Goal: Information Seeking & Learning: Learn about a topic

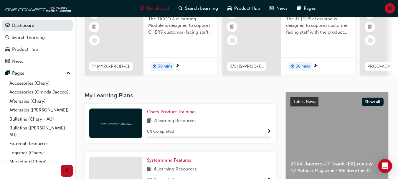
scroll to position [63, 0]
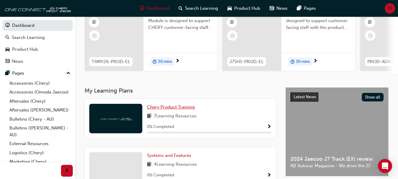
click at [182, 110] on link "Chery Product Training" at bounding box center [172, 107] width 50 height 7
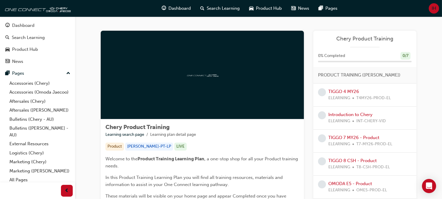
click at [195, 91] on div at bounding box center [202, 75] width 203 height 88
click at [338, 89] on link "TIGGO 4 MY26" at bounding box center [343, 91] width 31 height 5
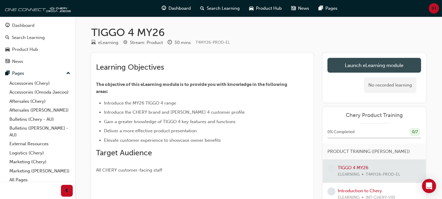
click at [378, 65] on link "Launch eLearning module" at bounding box center [375, 65] width 94 height 15
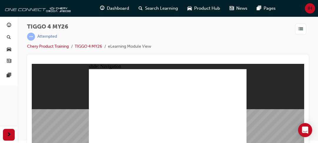
scroll to position [6, 0]
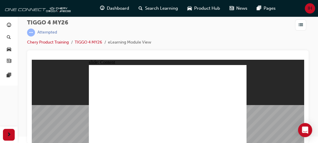
drag, startPoint x: 118, startPoint y: 76, endPoint x: 116, endPoint y: 96, distance: 20.1
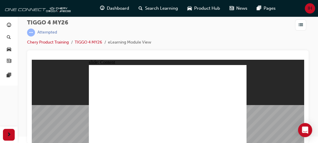
drag, startPoint x: 119, startPoint y: 72, endPoint x: 118, endPoint y: 84, distance: 12.1
drag, startPoint x: 120, startPoint y: 70, endPoint x: 120, endPoint y: 87, distance: 17.4
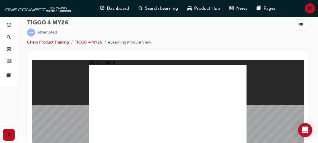
drag, startPoint x: 125, startPoint y: 109, endPoint x: 130, endPoint y: 112, distance: 5.3
drag, startPoint x: 146, startPoint y: 110, endPoint x: 130, endPoint y: 108, distance: 16.3
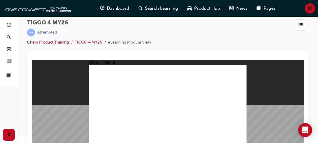
drag, startPoint x: 227, startPoint y: 79, endPoint x: 225, endPoint y: 90, distance: 11.0
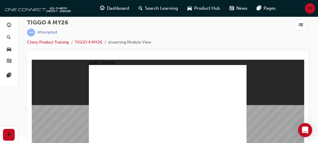
drag, startPoint x: 143, startPoint y: 105, endPoint x: 115, endPoint y: 106, distance: 27.4
drag, startPoint x: 147, startPoint y: 107, endPoint x: 34, endPoint y: 109, distance: 112.5
click at [34, 109] on div "slide: Content Rectangle 1 Rectangle 1 close.png Swipe down for HVAC controls a…" at bounding box center [168, 102] width 272 height 84
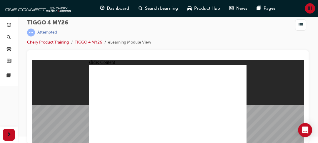
radio input "true"
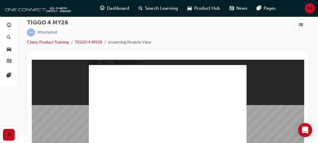
drag, startPoint x: 139, startPoint y: 88, endPoint x: 138, endPoint y: 120, distance: 31.8
drag, startPoint x: 191, startPoint y: 88, endPoint x: 100, endPoint y: 119, distance: 96.2
drag, startPoint x: 114, startPoint y: 88, endPoint x: 176, endPoint y: 120, distance: 70.0
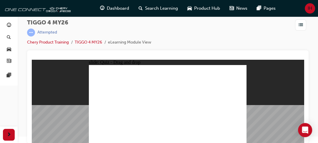
drag, startPoint x: 168, startPoint y: 88, endPoint x: 201, endPoint y: 121, distance: 46.2
drag, startPoint x: 232, startPoint y: 87, endPoint x: 232, endPoint y: 118, distance: 31.2
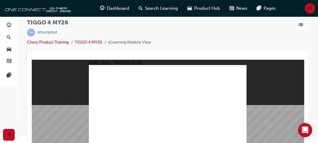
radio input "true"
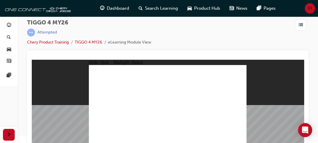
drag, startPoint x: 109, startPoint y: 96, endPoint x: 183, endPoint y: 86, distance: 74.4
drag, startPoint x: 137, startPoint y: 95, endPoint x: 220, endPoint y: 82, distance: 84.7
drag, startPoint x: 130, startPoint y: 102, endPoint x: 208, endPoint y: 91, distance: 78.6
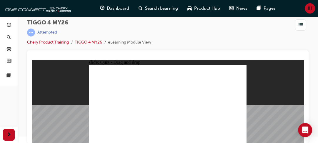
drag, startPoint x: 131, startPoint y: 113, endPoint x: 209, endPoint y: 94, distance: 80.7
drag, startPoint x: 112, startPoint y: 104, endPoint x: 222, endPoint y: 97, distance: 110.1
drag, startPoint x: 100, startPoint y: 112, endPoint x: 174, endPoint y: 85, distance: 79.2
drag, startPoint x: 109, startPoint y: 118, endPoint x: 182, endPoint y: 84, distance: 81.1
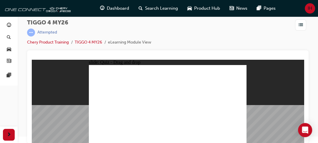
radio input "true"
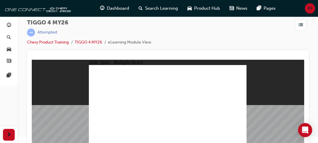
radio input "true"
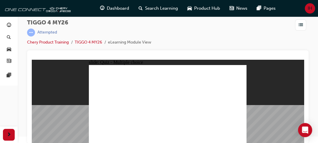
radio input "true"
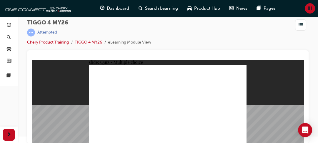
radio input "true"
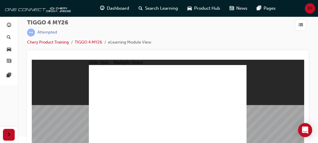
radio input "true"
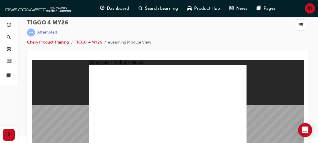
drag, startPoint x: 106, startPoint y: 89, endPoint x: 170, endPoint y: 120, distance: 71.1
drag, startPoint x: 133, startPoint y: 91, endPoint x: 135, endPoint y: 122, distance: 31.0
drag, startPoint x: 167, startPoint y: 89, endPoint x: 200, endPoint y: 119, distance: 44.6
drag, startPoint x: 198, startPoint y: 89, endPoint x: 104, endPoint y: 123, distance: 99.7
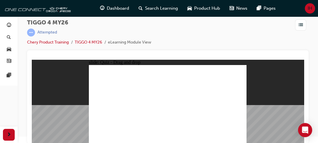
drag, startPoint x: 227, startPoint y: 87, endPoint x: 228, endPoint y: 118, distance: 31.5
radio input "true"
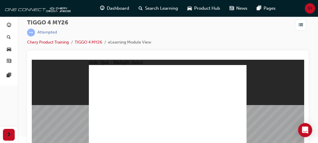
radio input "true"
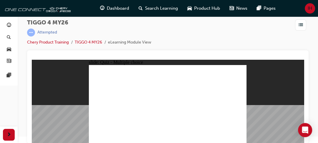
drag, startPoint x: 116, startPoint y: 95, endPoint x: 190, endPoint y: 83, distance: 75.0
drag, startPoint x: 148, startPoint y: 104, endPoint x: 190, endPoint y: 90, distance: 44.3
drag, startPoint x: 115, startPoint y: 120, endPoint x: 224, endPoint y: 81, distance: 116.8
drag, startPoint x: 107, startPoint y: 112, endPoint x: 182, endPoint y: 94, distance: 76.9
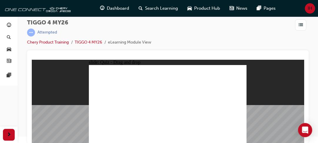
drag, startPoint x: 107, startPoint y: 105, endPoint x: 219, endPoint y: 86, distance: 113.9
drag, startPoint x: 139, startPoint y: 93, endPoint x: 222, endPoint y: 94, distance: 82.5
drag, startPoint x: 132, startPoint y: 113, endPoint x: 209, endPoint y: 104, distance: 77.7
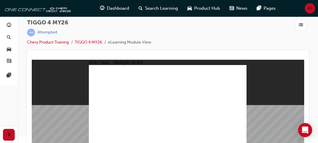
radio input "true"
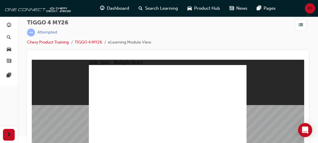
radio input "true"
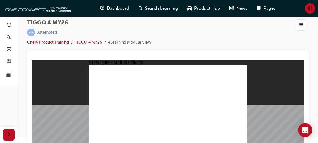
radio input "true"
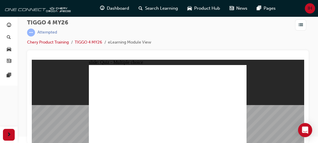
radio input "true"
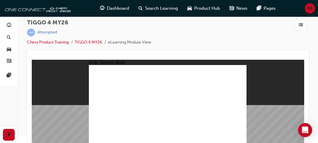
radio input "true"
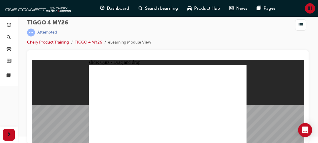
drag, startPoint x: 114, startPoint y: 90, endPoint x: 175, endPoint y: 121, distance: 68.9
drag, startPoint x: 136, startPoint y: 88, endPoint x: 138, endPoint y: 118, distance: 29.5
drag, startPoint x: 170, startPoint y: 88, endPoint x: 200, endPoint y: 121, distance: 44.6
drag, startPoint x: 201, startPoint y: 88, endPoint x: 110, endPoint y: 119, distance: 95.7
drag, startPoint x: 235, startPoint y: 90, endPoint x: 236, endPoint y: 122, distance: 31.5
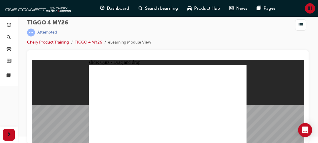
radio input "true"
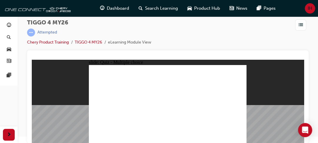
radio input "true"
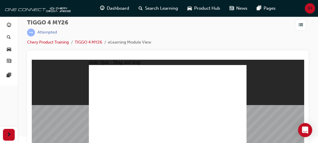
drag, startPoint x: 115, startPoint y: 96, endPoint x: 191, endPoint y: 83, distance: 77.3
drag, startPoint x: 132, startPoint y: 97, endPoint x: 172, endPoint y: 94, distance: 39.6
drag, startPoint x: 145, startPoint y: 103, endPoint x: 187, endPoint y: 100, distance: 42.0
drag, startPoint x: 142, startPoint y: 112, endPoint x: 225, endPoint y: 86, distance: 87.4
drag, startPoint x: 108, startPoint y: 102, endPoint x: 217, endPoint y: 86, distance: 109.4
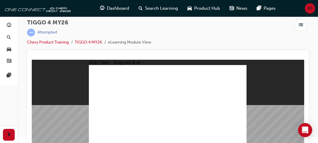
drag, startPoint x: 99, startPoint y: 113, endPoint x: 207, endPoint y: 96, distance: 109.1
drag, startPoint x: 113, startPoint y: 121, endPoint x: 228, endPoint y: 101, distance: 116.8
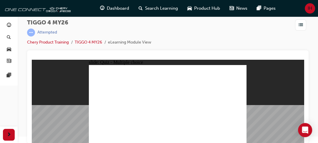
radio input "true"
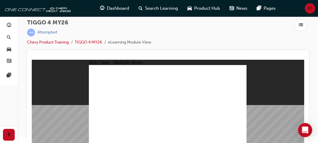
radio input "true"
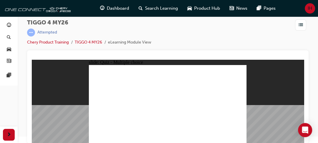
radio input "true"
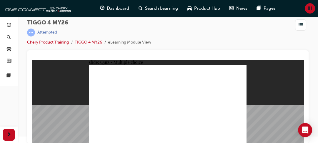
radio input "true"
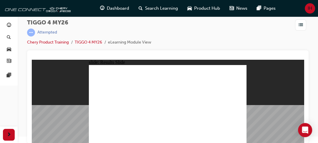
radio input "true"
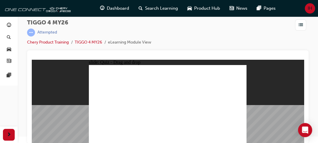
drag, startPoint x: 100, startPoint y: 88, endPoint x: 169, endPoint y: 121, distance: 76.7
drag, startPoint x: 132, startPoint y: 88, endPoint x: 133, endPoint y: 115, distance: 26.8
drag, startPoint x: 171, startPoint y: 89, endPoint x: 196, endPoint y: 122, distance: 41.0
drag, startPoint x: 204, startPoint y: 88, endPoint x: 109, endPoint y: 123, distance: 100.4
drag, startPoint x: 231, startPoint y: 89, endPoint x: 231, endPoint y: 118, distance: 28.9
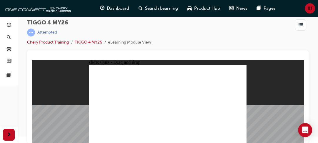
radio input "true"
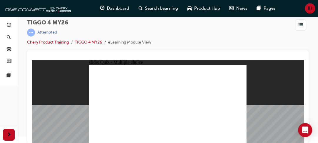
radio input "true"
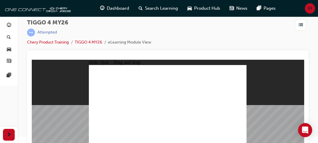
drag, startPoint x: 142, startPoint y: 94, endPoint x: 186, endPoint y: 86, distance: 45.2
drag, startPoint x: 137, startPoint y: 105, endPoint x: 172, endPoint y: 103, distance: 35.4
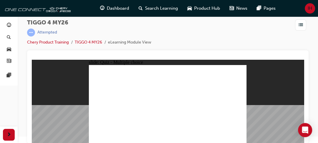
radio input "true"
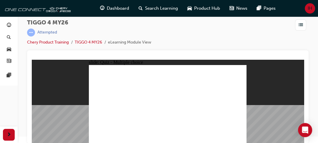
radio input "true"
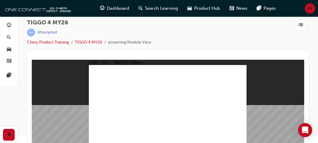
radio input "true"
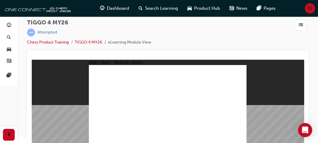
radio input "true"
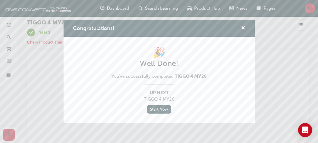
scroll to position [0, 0]
click at [152, 108] on link "Start Now" at bounding box center [159, 109] width 25 height 9
click at [157, 109] on link "Start Now" at bounding box center [159, 109] width 25 height 9
click at [156, 107] on link "Start Now" at bounding box center [159, 109] width 25 height 9
click at [162, 111] on link "Start Now" at bounding box center [159, 109] width 25 height 9
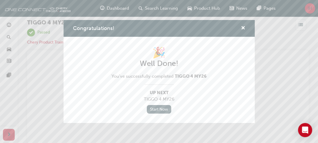
click at [162, 111] on link "Start Now" at bounding box center [159, 109] width 25 height 9
click at [244, 28] on span "cross-icon" at bounding box center [243, 28] width 4 height 5
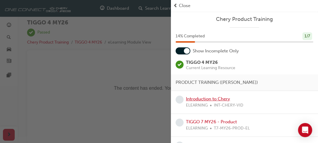
click at [205, 100] on link "Introduction to Chery" at bounding box center [208, 98] width 44 height 5
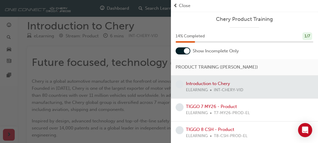
click at [209, 82] on div at bounding box center [244, 87] width 147 height 23
click at [202, 108] on link "TIGGO 7 MY26 - Product" at bounding box center [211, 106] width 51 height 5
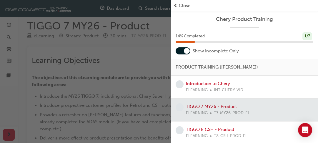
click at [190, 5] on span "Close" at bounding box center [184, 5] width 11 height 7
click at [183, 4] on span "Close" at bounding box center [184, 5] width 11 height 7
click at [176, 4] on span "prev-icon" at bounding box center [176, 5] width 4 height 7
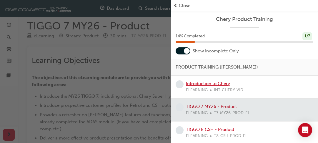
click at [206, 81] on link "Introduction to Chery" at bounding box center [208, 83] width 44 height 5
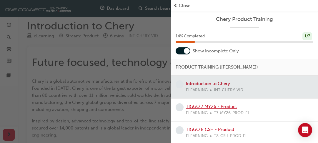
click at [204, 105] on link "TIGGO 7 MY26 - Product" at bounding box center [211, 106] width 51 height 5
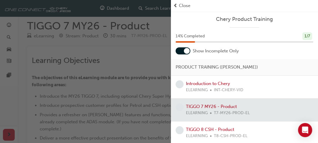
click at [119, 89] on div "button" at bounding box center [85, 71] width 171 height 143
click at [214, 84] on link "Introduction to Chery" at bounding box center [208, 83] width 44 height 5
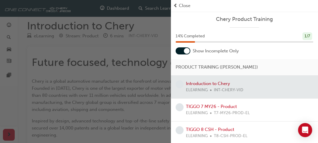
click at [129, 27] on div "button" at bounding box center [85, 71] width 171 height 143
click at [179, 4] on div "Close" at bounding box center [245, 5] width 143 height 7
click at [180, 5] on span "Close" at bounding box center [184, 5] width 11 height 7
click at [132, 80] on div "button" at bounding box center [85, 71] width 171 height 143
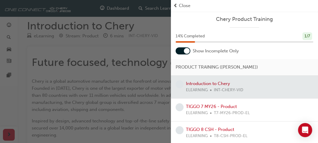
click at [132, 80] on div "button" at bounding box center [85, 71] width 171 height 143
click at [185, 5] on span "Close" at bounding box center [184, 5] width 11 height 7
click at [177, 5] on span "prev-icon" at bounding box center [176, 5] width 4 height 7
click at [193, 85] on div at bounding box center [244, 87] width 147 height 23
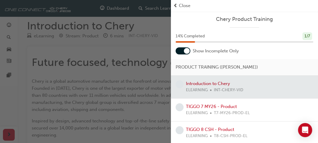
click at [174, 6] on span "prev-icon" at bounding box center [176, 5] width 4 height 7
click at [104, 62] on div "button" at bounding box center [85, 71] width 171 height 143
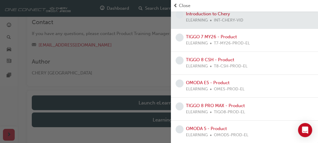
scroll to position [147, 0]
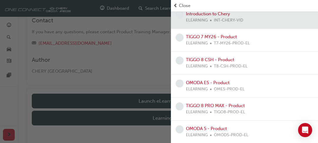
click at [148, 92] on div "button" at bounding box center [85, 71] width 171 height 143
click at [181, 7] on span "Close" at bounding box center [184, 5] width 11 height 7
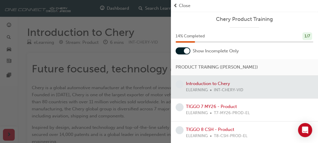
click at [133, 81] on div "button" at bounding box center [85, 71] width 171 height 143
click at [183, 6] on span "Close" at bounding box center [184, 5] width 11 height 7
click at [180, 5] on span "Close" at bounding box center [184, 5] width 11 height 7
click at [181, 5] on span "Close" at bounding box center [184, 5] width 11 height 7
click at [98, 60] on div "button" at bounding box center [85, 71] width 171 height 143
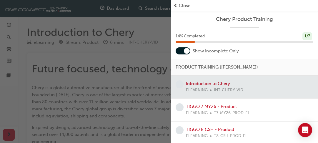
click at [98, 60] on div "button" at bounding box center [85, 71] width 171 height 143
click at [151, 64] on div "button" at bounding box center [85, 71] width 171 height 143
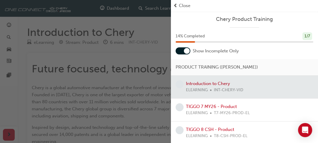
click at [183, 4] on span "Close" at bounding box center [184, 5] width 11 height 7
click at [133, 97] on div "button" at bounding box center [85, 71] width 171 height 143
click at [41, 40] on div "button" at bounding box center [85, 71] width 171 height 143
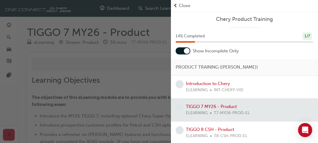
scroll to position [6, 0]
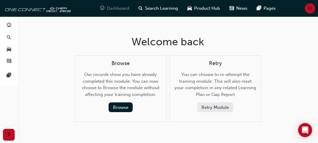
click at [121, 10] on span "Dashboard" at bounding box center [118, 8] width 22 height 7
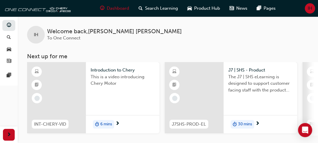
click at [103, 123] on span "6 mins" at bounding box center [106, 124] width 12 height 7
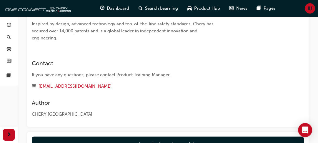
scroll to position [135, 0]
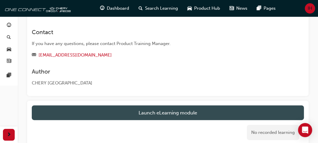
click at [193, 114] on link "Launch eLearning module" at bounding box center [168, 112] width 272 height 15
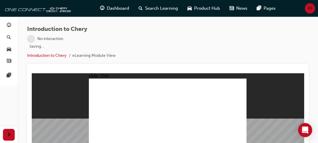
scroll to position [6, 0]
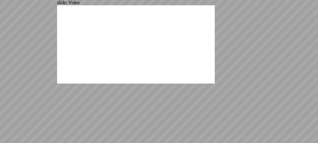
type input "311"
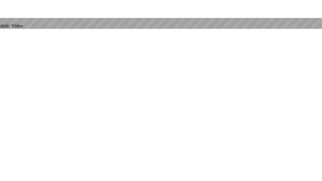
scroll to position [0, 0]
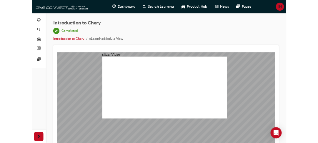
scroll to position [2, 0]
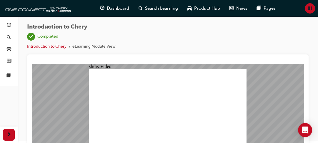
click at [267, 124] on div "slide: Video CHERY MOTOR INTRODUCTION VIDEO playback speed 2 1.75 1.5 1.25 Norm…" at bounding box center [168, 106] width 272 height 84
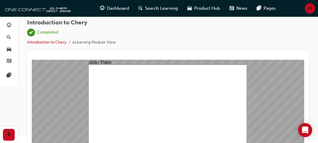
scroll to position [6, 0]
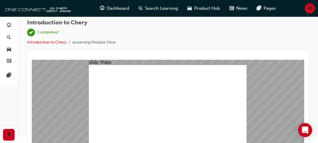
type input "134"
click at [120, 6] on span "Dashboard" at bounding box center [118, 8] width 22 height 7
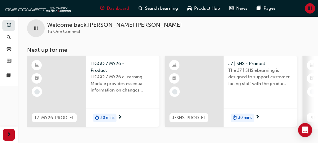
click at [100, 64] on span "TIGGO 7 MY26 - Product" at bounding box center [123, 66] width 64 height 13
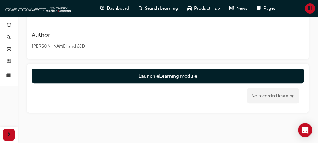
scroll to position [229, 0]
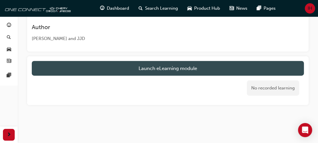
click at [140, 71] on link "Launch eLearning module" at bounding box center [168, 68] width 272 height 15
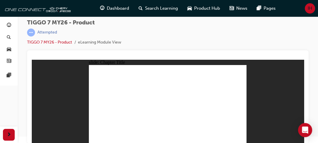
drag, startPoint x: 197, startPoint y: 73, endPoint x: 171, endPoint y: 109, distance: 44.5
drag, startPoint x: 178, startPoint y: 87, endPoint x: 138, endPoint y: 109, distance: 45.2
drag, startPoint x: 164, startPoint y: 68, endPoint x: 203, endPoint y: 108, distance: 55.6
drag, startPoint x: 203, startPoint y: 86, endPoint x: 224, endPoint y: 107, distance: 29.4
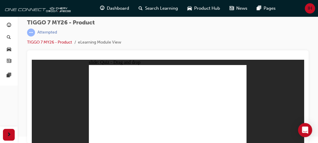
drag, startPoint x: 221, startPoint y: 67, endPoint x: 97, endPoint y: 106, distance: 129.8
drag, startPoint x: 164, startPoint y: 83, endPoint x: 105, endPoint y: 113, distance: 66.7
drag, startPoint x: 199, startPoint y: 79, endPoint x: 171, endPoint y: 116, distance: 46.8
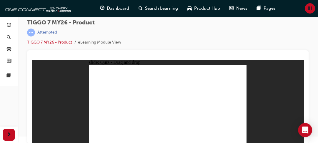
drag, startPoint x: 233, startPoint y: 79, endPoint x: 174, endPoint y: 120, distance: 71.3
drag, startPoint x: 165, startPoint y: 71, endPoint x: 113, endPoint y: 116, distance: 68.7
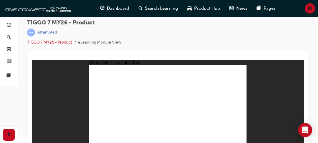
drag, startPoint x: 170, startPoint y: 75, endPoint x: 146, endPoint y: 102, distance: 35.5
drag, startPoint x: 205, startPoint y: 79, endPoint x: 131, endPoint y: 114, distance: 81.8
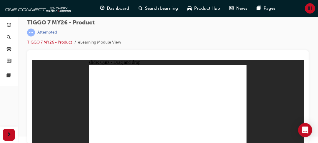
drag, startPoint x: 232, startPoint y: 76, endPoint x: 192, endPoint y: 98, distance: 46.0
radio input "true"
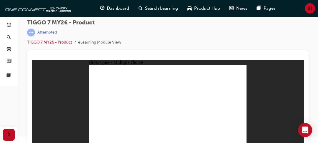
drag, startPoint x: 173, startPoint y: 77, endPoint x: 140, endPoint y: 126, distance: 59.2
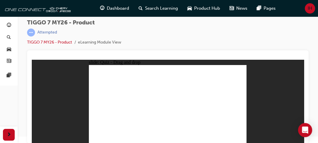
radio input "true"
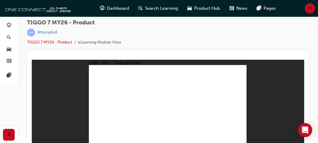
drag, startPoint x: 160, startPoint y: 73, endPoint x: 166, endPoint y: 110, distance: 37.6
drag, startPoint x: 189, startPoint y: 72, endPoint x: 131, endPoint y: 110, distance: 69.2
drag, startPoint x: 228, startPoint y: 73, endPoint x: 228, endPoint y: 108, distance: 35.6
drag, startPoint x: 181, startPoint y: 82, endPoint x: 194, endPoint y: 108, distance: 28.3
drag, startPoint x: 204, startPoint y: 91, endPoint x: 104, endPoint y: 109, distance: 101.5
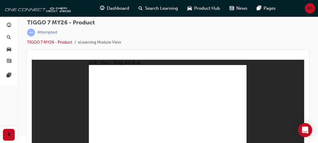
radio input "true"
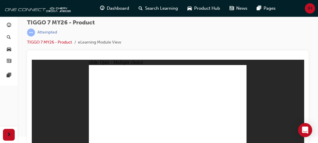
radio input "true"
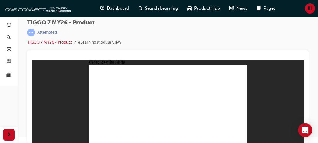
drag, startPoint x: 170, startPoint y: 71, endPoint x: 168, endPoint y: 73, distance: 3.1
drag, startPoint x: 184, startPoint y: 72, endPoint x: 100, endPoint y: 108, distance: 92.4
drag, startPoint x: 160, startPoint y: 71, endPoint x: 163, endPoint y: 106, distance: 35.2
drag, startPoint x: 181, startPoint y: 86, endPoint x: 200, endPoint y: 109, distance: 29.5
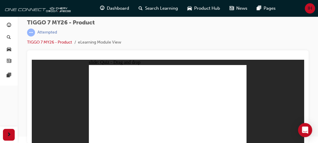
drag, startPoint x: 210, startPoint y: 87, endPoint x: 233, endPoint y: 107, distance: 29.9
drag, startPoint x: 232, startPoint y: 70, endPoint x: 144, endPoint y: 108, distance: 95.7
drag, startPoint x: 138, startPoint y: 109, endPoint x: 238, endPoint y: 112, distance: 100.8
drag, startPoint x: 220, startPoint y: 89, endPoint x: 138, endPoint y: 106, distance: 83.3
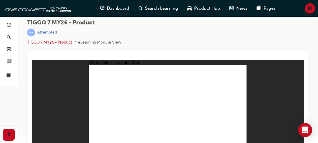
drag, startPoint x: 168, startPoint y: 82, endPoint x: 172, endPoint y: 114, distance: 32.1
drag, startPoint x: 196, startPoint y: 77, endPoint x: 108, endPoint y: 108, distance: 93.0
drag, startPoint x: 226, startPoint y: 82, endPoint x: 109, endPoint y: 114, distance: 121.8
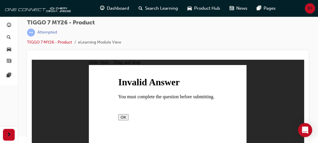
click at [129, 118] on button "OK" at bounding box center [123, 117] width 10 height 6
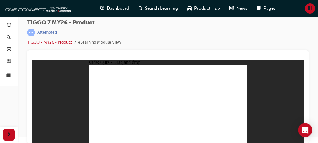
drag, startPoint x: 168, startPoint y: 70, endPoint x: 131, endPoint y: 124, distance: 65.1
drag, startPoint x: 173, startPoint y: 76, endPoint x: 133, endPoint y: 103, distance: 48.5
drag, startPoint x: 202, startPoint y: 77, endPoint x: 137, endPoint y: 109, distance: 72.6
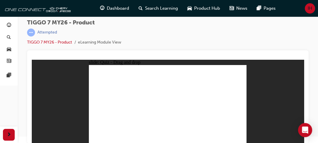
drag, startPoint x: 224, startPoint y: 82, endPoint x: 186, endPoint y: 104, distance: 43.8
radio input "true"
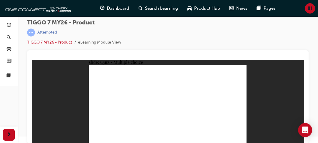
drag, startPoint x: 204, startPoint y: 81, endPoint x: 176, endPoint y: 117, distance: 45.9
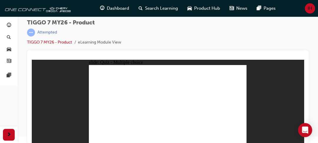
radio input "true"
drag, startPoint x: 198, startPoint y: 73, endPoint x: 138, endPoint y: 110, distance: 71.2
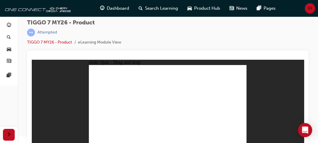
drag, startPoint x: 169, startPoint y: 68, endPoint x: 164, endPoint y: 71, distance: 5.3
drag, startPoint x: 222, startPoint y: 73, endPoint x: 106, endPoint y: 109, distance: 120.8
drag, startPoint x: 172, startPoint y: 69, endPoint x: 177, endPoint y: 105, distance: 36.6
drag, startPoint x: 210, startPoint y: 87, endPoint x: 228, endPoint y: 106, distance: 26.0
drag, startPoint x: 188, startPoint y: 85, endPoint x: 205, endPoint y: 106, distance: 27.1
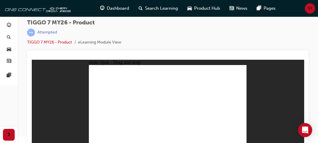
radio input "true"
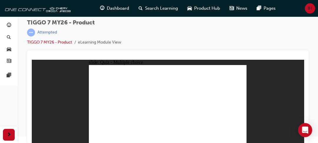
radio input "true"
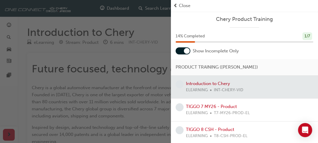
click at [186, 5] on span "Close" at bounding box center [184, 5] width 11 height 7
click at [185, 7] on span "Close" at bounding box center [184, 5] width 11 height 7
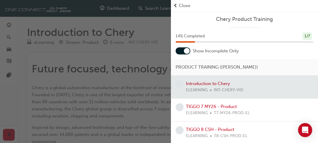
click at [185, 7] on span "Close" at bounding box center [184, 5] width 11 height 7
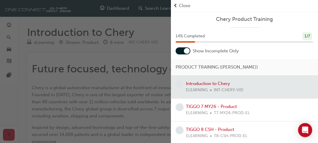
click at [183, 6] on span "Close" at bounding box center [184, 5] width 11 height 7
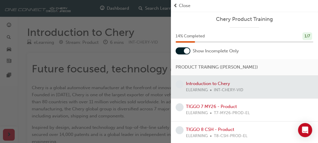
click at [183, 6] on span "Close" at bounding box center [184, 5] width 11 height 7
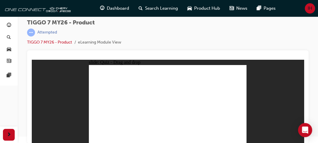
drag, startPoint x: 200, startPoint y: 73, endPoint x: 143, endPoint y: 108, distance: 67.2
drag, startPoint x: 167, startPoint y: 68, endPoint x: 110, endPoint y: 101, distance: 65.7
drag, startPoint x: 185, startPoint y: 83, endPoint x: 201, endPoint y: 103, distance: 25.8
drag, startPoint x: 211, startPoint y: 88, endPoint x: 170, endPoint y: 106, distance: 44.9
drag, startPoint x: 229, startPoint y: 70, endPoint x: 229, endPoint y: 104, distance: 33.6
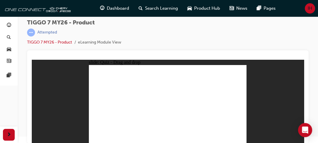
drag, startPoint x: 171, startPoint y: 83, endPoint x: 117, endPoint y: 119, distance: 65.4
drag, startPoint x: 230, startPoint y: 82, endPoint x: 125, endPoint y: 122, distance: 111.8
drag, startPoint x: 210, startPoint y: 78, endPoint x: 184, endPoint y: 107, distance: 39.0
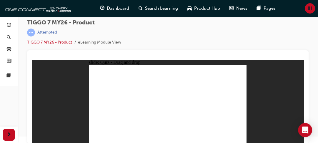
drag, startPoint x: 179, startPoint y: 86, endPoint x: 176, endPoint y: 126, distance: 40.2
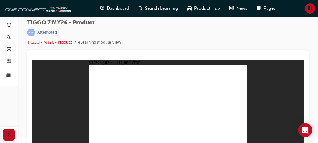
drag, startPoint x: 172, startPoint y: 76, endPoint x: 133, endPoint y: 101, distance: 46.3
drag, startPoint x: 195, startPoint y: 80, endPoint x: 140, endPoint y: 114, distance: 64.8
drag, startPoint x: 237, startPoint y: 76, endPoint x: 200, endPoint y: 100, distance: 43.6
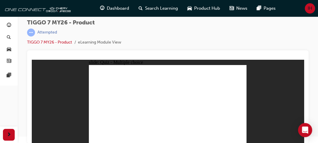
radio input "true"
drag, startPoint x: 173, startPoint y: 69, endPoint x: 177, endPoint y: 112, distance: 42.6
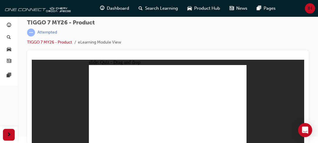
drag, startPoint x: 167, startPoint y: 77, endPoint x: 172, endPoint y: 117, distance: 40.6
drag, startPoint x: 201, startPoint y: 69, endPoint x: 131, endPoint y: 109, distance: 79.9
drag, startPoint x: 220, startPoint y: 77, endPoint x: 171, endPoint y: 118, distance: 63.8
drag, startPoint x: 229, startPoint y: 71, endPoint x: 204, endPoint y: 113, distance: 49.3
drag, startPoint x: 204, startPoint y: 77, endPoint x: 131, endPoint y: 112, distance: 80.6
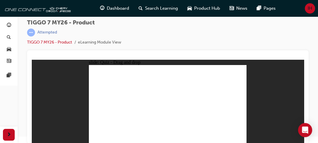
drag, startPoint x: 196, startPoint y: 77, endPoint x: 108, endPoint y: 112, distance: 94.0
drag, startPoint x: 205, startPoint y: 74, endPoint x: 184, endPoint y: 116, distance: 47.2
drag, startPoint x: 203, startPoint y: 76, endPoint x: 178, endPoint y: 124, distance: 53.9
drag, startPoint x: 203, startPoint y: 82, endPoint x: 202, endPoint y: 120, distance: 37.4
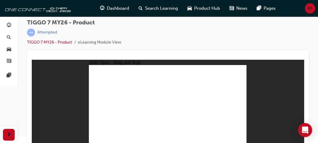
drag, startPoint x: 199, startPoint y: 72, endPoint x: 193, endPoint y: 121, distance: 48.9
radio input "true"
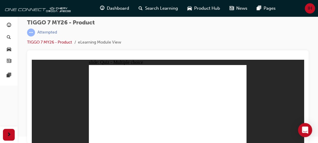
drag, startPoint x: 196, startPoint y: 73, endPoint x: 144, endPoint y: 108, distance: 62.6
drag, startPoint x: 173, startPoint y: 69, endPoint x: 115, endPoint y: 107, distance: 69.5
drag, startPoint x: 202, startPoint y: 87, endPoint x: 190, endPoint y: 106, distance: 22.5
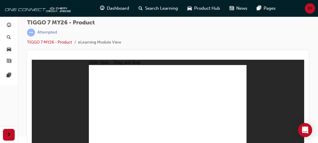
drag, startPoint x: 225, startPoint y: 68, endPoint x: 170, endPoint y: 103, distance: 64.7
drag, startPoint x: 175, startPoint y: 87, endPoint x: 226, endPoint y: 110, distance: 55.8
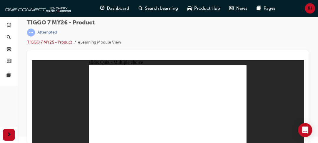
radio input "true"
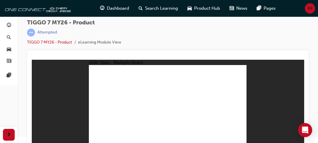
drag, startPoint x: 204, startPoint y: 71, endPoint x: 209, endPoint y: 108, distance: 36.8
drag, startPoint x: 175, startPoint y: 89, endPoint x: 103, endPoint y: 111, distance: 75.3
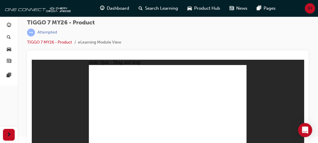
drag, startPoint x: 167, startPoint y: 73, endPoint x: 173, endPoint y: 110, distance: 38.1
drag, startPoint x: 209, startPoint y: 90, endPoint x: 140, endPoint y: 109, distance: 72.1
drag, startPoint x: 232, startPoint y: 70, endPoint x: 232, endPoint y: 103, distance: 33.0
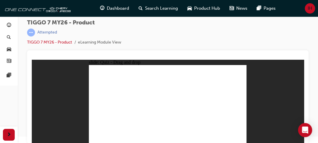
drag, startPoint x: 173, startPoint y: 80, endPoint x: 117, endPoint y: 111, distance: 64.2
drag, startPoint x: 226, startPoint y: 81, endPoint x: 174, endPoint y: 113, distance: 61.2
drag, startPoint x: 204, startPoint y: 77, endPoint x: 209, endPoint y: 107, distance: 29.6
drag, startPoint x: 204, startPoint y: 79, endPoint x: 109, endPoint y: 122, distance: 104.7
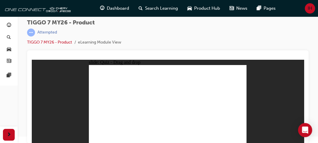
drag, startPoint x: 177, startPoint y: 85, endPoint x: 285, endPoint y: 18, distance: 127.3
click at [285, 60] on html "​0%​ slide: Quiz - Drag and drop Rectangle 1 Rectangle 1 Question 3 In previous…" at bounding box center [168, 102] width 272 height 84
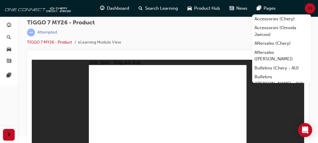
click at [212, 32] on div "TIGGO 7 MY26 - Product | Attempted TIGGO 7 MY26 - Product eLearning Module View" at bounding box center [168, 34] width 282 height 31
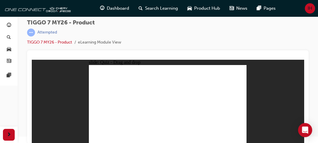
drag, startPoint x: 172, startPoint y: 74, endPoint x: 138, endPoint y: 102, distance: 44.6
drag, startPoint x: 193, startPoint y: 75, endPoint x: 120, endPoint y: 117, distance: 83.9
drag, startPoint x: 226, startPoint y: 77, endPoint x: 193, endPoint y: 99, distance: 39.0
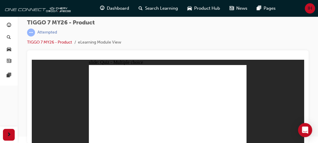
radio input "true"
drag, startPoint x: 170, startPoint y: 70, endPoint x: 182, endPoint y: 113, distance: 44.5
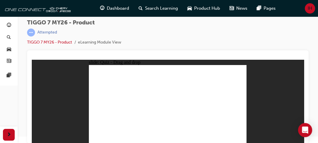
drag, startPoint x: 168, startPoint y: 75, endPoint x: 177, endPoint y: 115, distance: 40.7
drag, startPoint x: 191, startPoint y: 81, endPoint x: 185, endPoint y: 106, distance: 25.7
drag, startPoint x: 198, startPoint y: 81, endPoint x: 197, endPoint y: 111, distance: 29.8
drag, startPoint x: 196, startPoint y: 70, endPoint x: 185, endPoint y: 119, distance: 49.9
drag, startPoint x: 222, startPoint y: 70, endPoint x: 203, endPoint y: 122, distance: 54.7
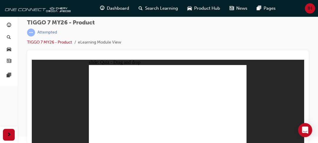
drag, startPoint x: 220, startPoint y: 75, endPoint x: 189, endPoint y: 121, distance: 55.6
radio input "true"
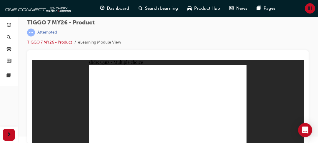
drag, startPoint x: 189, startPoint y: 72, endPoint x: 135, endPoint y: 109, distance: 66.3
drag, startPoint x: 187, startPoint y: 91, endPoint x: 235, endPoint y: 111, distance: 51.8
drag, startPoint x: 213, startPoint y: 84, endPoint x: 203, endPoint y: 101, distance: 19.6
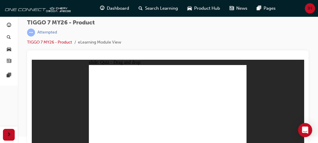
drag, startPoint x: 172, startPoint y: 70, endPoint x: 118, endPoint y: 105, distance: 64.2
drag, startPoint x: 227, startPoint y: 73, endPoint x: 169, endPoint y: 110, distance: 69.2
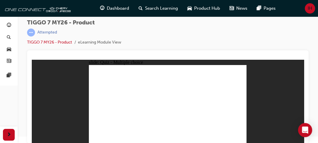
radio input "true"
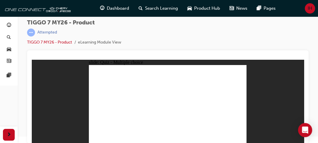
drag, startPoint x: 124, startPoint y: 88, endPoint x: 108, endPoint y: 83, distance: 17.6
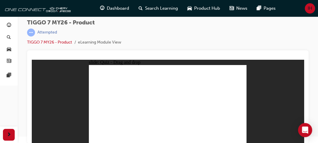
drag, startPoint x: 102, startPoint y: 79, endPoint x: 120, endPoint y: 86, distance: 19.5
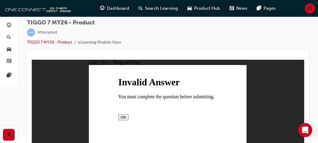
click at [129, 120] on button "OK" at bounding box center [123, 117] width 10 height 6
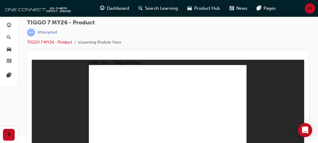
drag, startPoint x: 163, startPoint y: 70, endPoint x: 141, endPoint y: 110, distance: 45.1
drag, startPoint x: 170, startPoint y: 79, endPoint x: 110, endPoint y: 115, distance: 70.0
drag, startPoint x: 202, startPoint y: 79, endPoint x: 127, endPoint y: 106, distance: 79.1
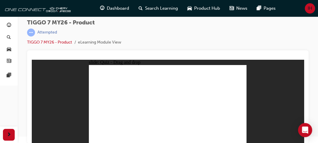
drag, startPoint x: 224, startPoint y: 79, endPoint x: 181, endPoint y: 113, distance: 54.7
drag, startPoint x: 197, startPoint y: 77, endPoint x: 130, endPoint y: 120, distance: 79.5
drag, startPoint x: 217, startPoint y: 78, endPoint x: 145, endPoint y: 116, distance: 81.6
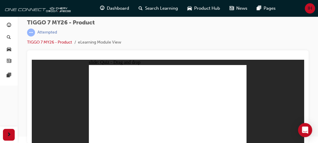
drag, startPoint x: 218, startPoint y: 70, endPoint x: 146, endPoint y: 120, distance: 87.8
drag, startPoint x: 163, startPoint y: 72, endPoint x: 167, endPoint y: 112, distance: 40.9
drag, startPoint x: 165, startPoint y: 78, endPoint x: 174, endPoint y: 122, distance: 45.2
drag, startPoint x: 183, startPoint y: 84, endPoint x: 201, endPoint y: 116, distance: 37.5
drag, startPoint x: 185, startPoint y: 87, endPoint x: 214, endPoint y: 119, distance: 43.8
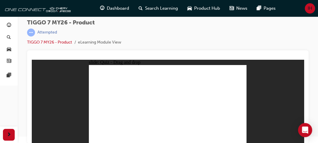
drag, startPoint x: 199, startPoint y: 83, endPoint x: 192, endPoint y: 120, distance: 38.3
drag, startPoint x: 180, startPoint y: 69, endPoint x: 181, endPoint y: 114, distance: 45.7
drag, startPoint x: 199, startPoint y: 70, endPoint x: 195, endPoint y: 112, distance: 42.9
drag, startPoint x: 219, startPoint y: 85, endPoint x: 205, endPoint y: 118, distance: 36.4
drag, startPoint x: 234, startPoint y: 77, endPoint x: 202, endPoint y: 121, distance: 54.1
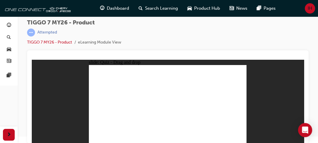
drag, startPoint x: 229, startPoint y: 71, endPoint x: 187, endPoint y: 117, distance: 62.1
drag, startPoint x: 166, startPoint y: 78, endPoint x: 134, endPoint y: 103, distance: 40.7
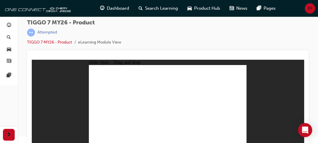
drag, startPoint x: 134, startPoint y: 103, endPoint x: 164, endPoint y: 85, distance: 35.0
drag, startPoint x: 192, startPoint y: 77, endPoint x: 118, endPoint y: 113, distance: 81.7
drag, startPoint x: 218, startPoint y: 76, endPoint x: 178, endPoint y: 103, distance: 48.5
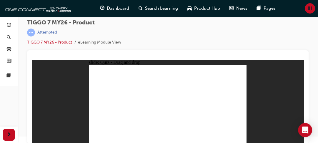
radio input "true"
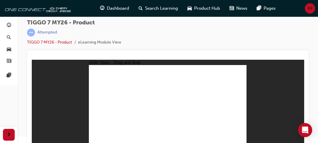
drag, startPoint x: 168, startPoint y: 72, endPoint x: 176, endPoint y: 107, distance: 36.7
drag, startPoint x: 173, startPoint y: 109, endPoint x: 177, endPoint y: 121, distance: 13.3
drag, startPoint x: 188, startPoint y: 73, endPoint x: 183, endPoint y: 109, distance: 36.9
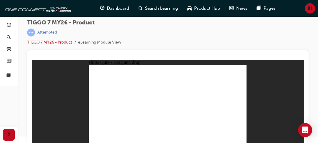
drag, startPoint x: 189, startPoint y: 81, endPoint x: 179, endPoint y: 116, distance: 35.9
drag, startPoint x: 195, startPoint y: 77, endPoint x: 181, endPoint y: 117, distance: 41.9
drag, startPoint x: 227, startPoint y: 71, endPoint x: 206, endPoint y: 115, distance: 48.8
drag, startPoint x: 228, startPoint y: 77, endPoint x: 197, endPoint y: 128, distance: 59.7
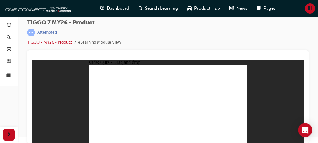
radio input "true"
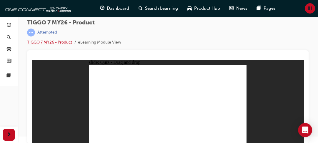
click at [56, 41] on link "TIGGO 7 MY26 - Product" at bounding box center [49, 42] width 45 height 5
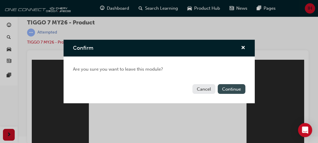
click at [230, 88] on button "Continue" at bounding box center [232, 89] width 28 height 10
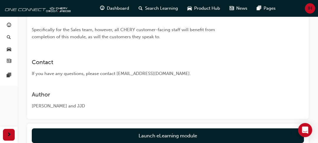
scroll to position [167, 0]
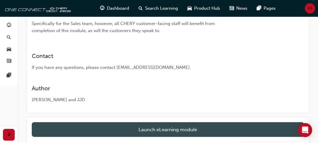
click at [167, 127] on link "Launch eLearning module" at bounding box center [168, 129] width 272 height 15
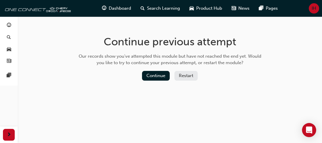
click at [180, 76] on button "Restart" at bounding box center [185, 76] width 23 height 10
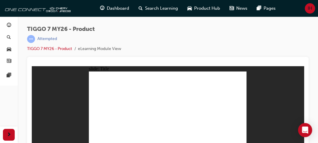
scroll to position [6, 0]
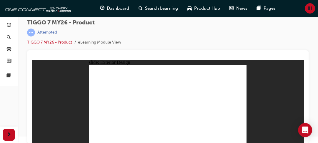
click at [112, 11] on span "Dashboard" at bounding box center [118, 8] width 22 height 7
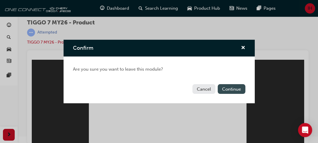
click at [227, 93] on button "Continue" at bounding box center [232, 89] width 28 height 10
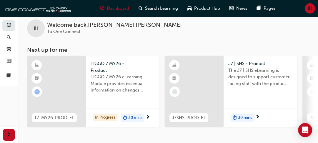
click at [245, 115] on span "30 mins" at bounding box center [245, 118] width 14 height 7
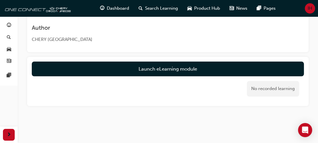
scroll to position [390, 0]
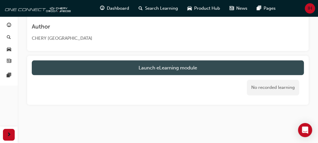
click at [210, 67] on button "Launch eLearning module" at bounding box center [168, 67] width 272 height 15
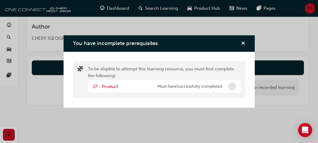
click at [243, 43] on span "cross-icon" at bounding box center [243, 43] width 4 height 5
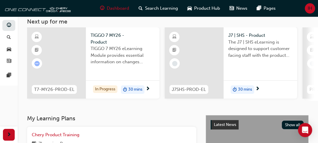
scroll to position [35, 0]
click at [101, 33] on span "TIGGO 7 MY26 - Product" at bounding box center [123, 38] width 64 height 13
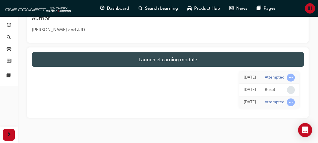
scroll to position [237, 0]
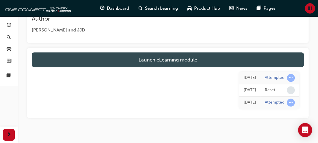
click at [163, 60] on link "Launch eLearning module" at bounding box center [168, 59] width 272 height 15
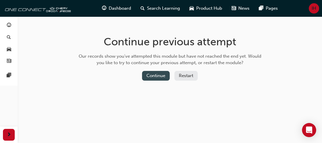
click at [163, 76] on button "Continue" at bounding box center [156, 76] width 28 height 10
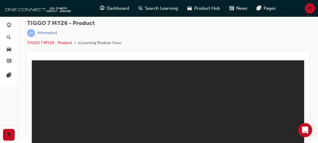
scroll to position [6, 0]
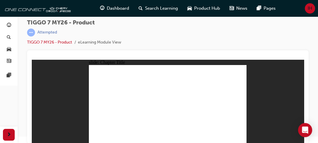
drag, startPoint x: 193, startPoint y: 71, endPoint x: 104, endPoint y: 115, distance: 99.3
drag, startPoint x: 174, startPoint y: 87, endPoint x: 161, endPoint y: 107, distance: 23.7
drag, startPoint x: 158, startPoint y: 69, endPoint x: 197, endPoint y: 106, distance: 53.8
drag, startPoint x: 208, startPoint y: 90, endPoint x: 138, endPoint y: 109, distance: 72.9
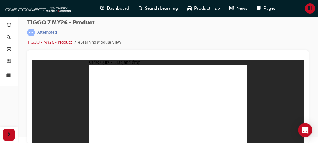
drag, startPoint x: 224, startPoint y: 75, endPoint x: 226, endPoint y: 108, distance: 32.7
drag, startPoint x: 163, startPoint y: 80, endPoint x: 110, endPoint y: 111, distance: 62.2
drag, startPoint x: 197, startPoint y: 80, endPoint x: 108, endPoint y: 123, distance: 98.8
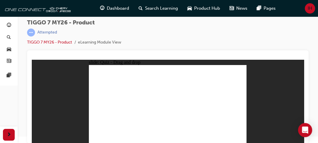
drag, startPoint x: 228, startPoint y: 82, endPoint x: 169, endPoint y: 115, distance: 67.3
drag, startPoint x: 163, startPoint y: 70, endPoint x: 170, endPoint y: 114, distance: 43.8
drag, startPoint x: 180, startPoint y: 71, endPoint x: 166, endPoint y: 113, distance: 44.6
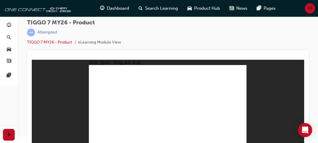
drag, startPoint x: 198, startPoint y: 70, endPoint x: 108, endPoint y: 114, distance: 100.1
drag, startPoint x: 218, startPoint y: 70, endPoint x: 147, endPoint y: 114, distance: 82.9
drag, startPoint x: 232, startPoint y: 72, endPoint x: 132, endPoint y: 115, distance: 108.7
drag, startPoint x: 165, startPoint y: 77, endPoint x: 144, endPoint y: 111, distance: 40.0
drag, startPoint x: 184, startPoint y: 77, endPoint x: 197, endPoint y: 112, distance: 37.0
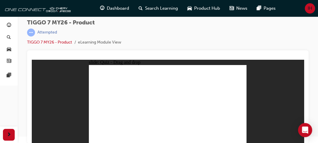
drag, startPoint x: 197, startPoint y: 77, endPoint x: 130, endPoint y: 118, distance: 78.7
drag, startPoint x: 210, startPoint y: 78, endPoint x: 123, endPoint y: 115, distance: 95.5
drag, startPoint x: 230, startPoint y: 77, endPoint x: 185, endPoint y: 116, distance: 58.7
drag, startPoint x: 184, startPoint y: 85, endPoint x: 141, endPoint y: 119, distance: 55.1
drag, startPoint x: 122, startPoint y: 113, endPoint x: 178, endPoint y: 120, distance: 55.8
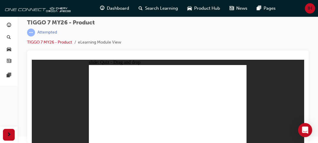
drag, startPoint x: 200, startPoint y: 85, endPoint x: 198, endPoint y: 114, distance: 29.8
drag, startPoint x: 218, startPoint y: 83, endPoint x: 139, endPoint y: 117, distance: 86.5
drag, startPoint x: 169, startPoint y: 75, endPoint x: 131, endPoint y: 106, distance: 48.2
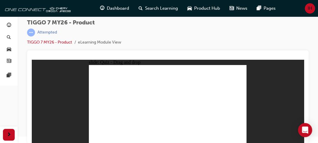
drag, startPoint x: 202, startPoint y: 77, endPoint x: 119, endPoint y: 114, distance: 90.8
drag, startPoint x: 234, startPoint y: 75, endPoint x: 194, endPoint y: 95, distance: 44.1
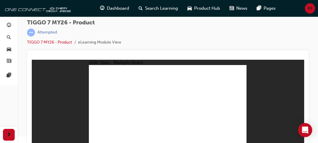
radio input "true"
drag, startPoint x: 172, startPoint y: 72, endPoint x: 134, endPoint y: 113, distance: 56.1
drag, startPoint x: 167, startPoint y: 69, endPoint x: 133, endPoint y: 116, distance: 57.6
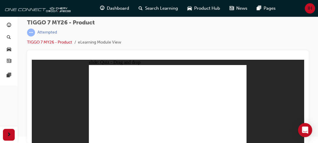
drag, startPoint x: 174, startPoint y: 70, endPoint x: 180, endPoint y: 107, distance: 37.3
drag, startPoint x: 164, startPoint y: 76, endPoint x: 172, endPoint y: 110, distance: 34.6
drag, startPoint x: 191, startPoint y: 72, endPoint x: 172, endPoint y: 113, distance: 45.7
drag, startPoint x: 191, startPoint y: 77, endPoint x: 175, endPoint y: 115, distance: 41.1
drag, startPoint x: 198, startPoint y: 83, endPoint x: 179, endPoint y: 115, distance: 37.3
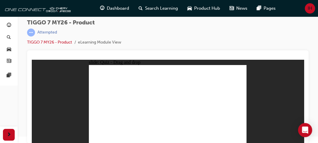
drag, startPoint x: 221, startPoint y: 73, endPoint x: 192, endPoint y: 125, distance: 58.9
drag, startPoint x: 229, startPoint y: 75, endPoint x: 196, endPoint y: 110, distance: 49.0
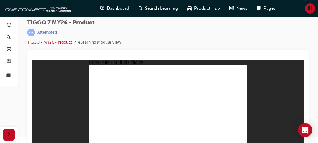
radio input "true"
drag, startPoint x: 191, startPoint y: 72, endPoint x: 133, endPoint y: 107, distance: 67.6
drag, startPoint x: 227, startPoint y: 74, endPoint x: 200, endPoint y: 110, distance: 46.1
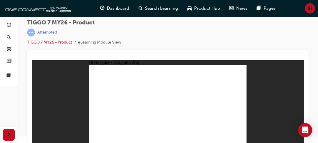
drag, startPoint x: 171, startPoint y: 73, endPoint x: 168, endPoint y: 92, distance: 19.5
drag, startPoint x: 177, startPoint y: 85, endPoint x: 168, endPoint y: 105, distance: 21.1
drag, startPoint x: 209, startPoint y: 86, endPoint x: 104, endPoint y: 105, distance: 107.0
drag, startPoint x: 166, startPoint y: 72, endPoint x: 230, endPoint y: 112, distance: 75.5
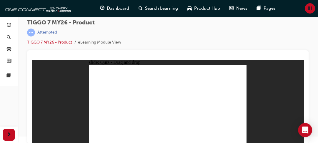
radio input "false"
radio input "true"
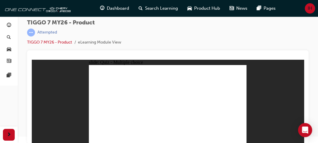
radio input "false"
radio input "true"
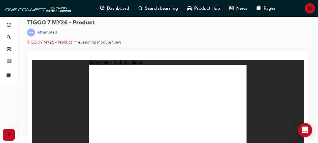
radio input "true"
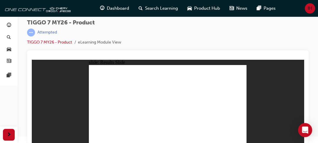
drag, startPoint x: 190, startPoint y: 70, endPoint x: 104, endPoint y: 109, distance: 94.1
drag, startPoint x: 100, startPoint y: 109, endPoint x: 163, endPoint y: 109, distance: 63.6
drag, startPoint x: 163, startPoint y: 74, endPoint x: 108, endPoint y: 110, distance: 65.9
drag, startPoint x: 183, startPoint y: 82, endPoint x: 142, endPoint y: 101, distance: 44.7
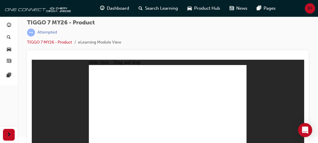
drag, startPoint x: 212, startPoint y: 86, endPoint x: 227, endPoint y: 106, distance: 25.1
drag, startPoint x: 224, startPoint y: 74, endPoint x: 195, endPoint y: 109, distance: 45.9
drag, startPoint x: 165, startPoint y: 83, endPoint x: 97, endPoint y: 122, distance: 78.9
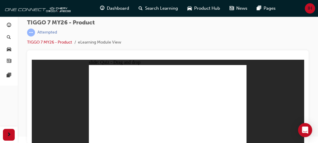
drag, startPoint x: 202, startPoint y: 83, endPoint x: 112, endPoint y: 123, distance: 98.1
drag, startPoint x: 225, startPoint y: 81, endPoint x: 172, endPoint y: 113, distance: 62.1
drag, startPoint x: 198, startPoint y: 71, endPoint x: 122, endPoint y: 112, distance: 86.6
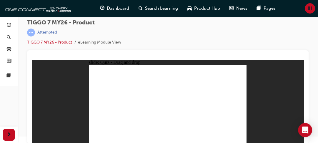
drag, startPoint x: 229, startPoint y: 71, endPoint x: 131, endPoint y: 116, distance: 107.8
drag, startPoint x: 167, startPoint y: 77, endPoint x: 139, endPoint y: 112, distance: 45.1
drag, startPoint x: 197, startPoint y: 77, endPoint x: 146, endPoint y: 113, distance: 62.6
drag, startPoint x: 217, startPoint y: 77, endPoint x: 120, endPoint y: 120, distance: 106.3
drag, startPoint x: 184, startPoint y: 85, endPoint x: 131, endPoint y: 120, distance: 63.7
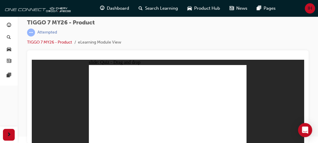
drag, startPoint x: 215, startPoint y: 83, endPoint x: 145, endPoint y: 112, distance: 75.7
drag, startPoint x: 170, startPoint y: 70, endPoint x: 175, endPoint y: 118, distance: 48.9
drag, startPoint x: 179, startPoint y: 72, endPoint x: 182, endPoint y: 113, distance: 41.4
drag, startPoint x: 179, startPoint y: 78, endPoint x: 194, endPoint y: 116, distance: 40.5
drag, startPoint x: 196, startPoint y: 85, endPoint x: 209, endPoint y: 115, distance: 32.9
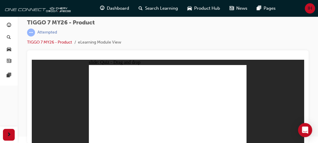
drag, startPoint x: 210, startPoint y: 69, endPoint x: 197, endPoint y: 121, distance: 53.5
drag, startPoint x: 236, startPoint y: 76, endPoint x: 189, endPoint y: 114, distance: 60.1
drag, startPoint x: 168, startPoint y: 79, endPoint x: 126, endPoint y: 102, distance: 48.3
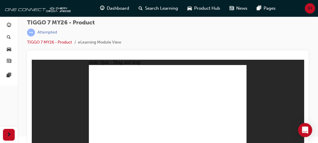
drag, startPoint x: 207, startPoint y: 74, endPoint x: 127, endPoint y: 106, distance: 86.3
drag, startPoint x: 228, startPoint y: 78, endPoint x: 189, endPoint y: 95, distance: 42.4
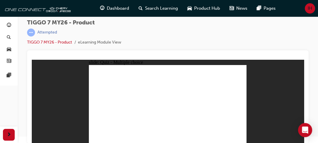
radio input "true"
drag, startPoint x: 172, startPoint y: 72, endPoint x: 178, endPoint y: 122, distance: 50.1
drag, startPoint x: 171, startPoint y: 77, endPoint x: 173, endPoint y: 70, distance: 7.4
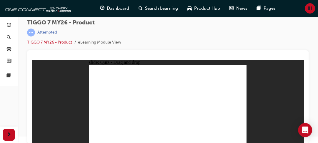
drag, startPoint x: 172, startPoint y: 75, endPoint x: 178, endPoint y: 111, distance: 35.8
drag, startPoint x: 189, startPoint y: 70, endPoint x: 174, endPoint y: 118, distance: 50.9
drag, startPoint x: 191, startPoint y: 77, endPoint x: 186, endPoint y: 110, distance: 33.1
drag, startPoint x: 191, startPoint y: 84, endPoint x: 181, endPoint y: 114, distance: 32.0
drag, startPoint x: 218, startPoint y: 69, endPoint x: 209, endPoint y: 83, distance: 17.2
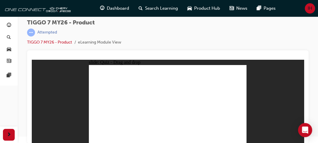
drag, startPoint x: 220, startPoint y: 73, endPoint x: 193, endPoint y: 112, distance: 47.3
drag, startPoint x: 222, startPoint y: 78, endPoint x: 183, endPoint y: 122, distance: 59.5
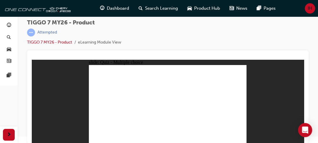
radio input "true"
drag, startPoint x: 191, startPoint y: 70, endPoint x: 136, endPoint y: 108, distance: 67.1
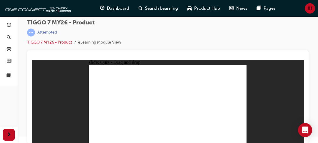
drag, startPoint x: 157, startPoint y: 72, endPoint x: 196, endPoint y: 107, distance: 52.8
drag, startPoint x: 178, startPoint y: 85, endPoint x: 166, endPoint y: 106, distance: 24.4
drag, startPoint x: 218, startPoint y: 85, endPoint x: 121, endPoint y: 104, distance: 98.6
drag, startPoint x: 226, startPoint y: 72, endPoint x: 226, endPoint y: 105, distance: 32.4
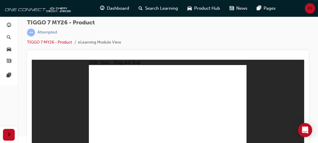
radio input "true"
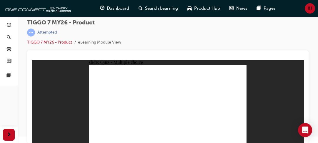
radio input "true"
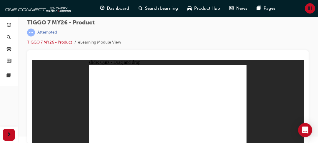
drag, startPoint x: 196, startPoint y: 70, endPoint x: 167, endPoint y: 106, distance: 45.7
drag, startPoint x: 170, startPoint y: 106, endPoint x: 193, endPoint y: 75, distance: 38.8
drag, startPoint x: 171, startPoint y: 72, endPoint x: 238, endPoint y: 109, distance: 76.7
drag, startPoint x: 201, startPoint y: 69, endPoint x: 108, endPoint y: 108, distance: 100.3
drag, startPoint x: 220, startPoint y: 71, endPoint x: 196, endPoint y: 106, distance: 42.1
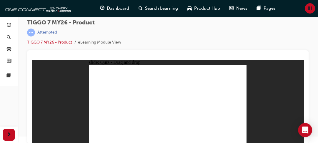
drag, startPoint x: 178, startPoint y: 85, endPoint x: 140, endPoint y: 106, distance: 43.1
drag, startPoint x: 218, startPoint y: 86, endPoint x: 171, endPoint y: 108, distance: 51.8
drag, startPoint x: 179, startPoint y: 80, endPoint x: 112, endPoint y: 109, distance: 73.2
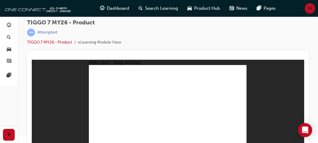
drag, startPoint x: 207, startPoint y: 81, endPoint x: 114, endPoint y: 113, distance: 97.8
drag, startPoint x: 230, startPoint y: 77, endPoint x: 175, endPoint y: 110, distance: 64.9
drag, startPoint x: 199, startPoint y: 72, endPoint x: 121, endPoint y: 118, distance: 90.8
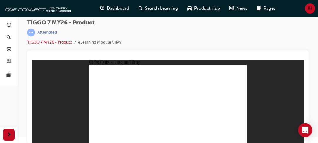
drag, startPoint x: 237, startPoint y: 70, endPoint x: 140, endPoint y: 110, distance: 104.4
drag, startPoint x: 167, startPoint y: 76, endPoint x: 138, endPoint y: 115, distance: 48.0
drag, startPoint x: 197, startPoint y: 76, endPoint x: 150, endPoint y: 114, distance: 60.5
drag, startPoint x: 214, startPoint y: 77, endPoint x: 139, endPoint y: 115, distance: 83.3
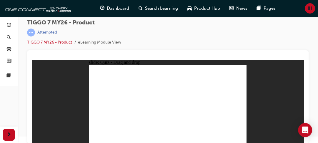
drag, startPoint x: 179, startPoint y: 85, endPoint x: 131, endPoint y: 117, distance: 58.1
drag, startPoint x: 218, startPoint y: 84, endPoint x: 152, endPoint y: 114, distance: 72.6
drag, startPoint x: 184, startPoint y: 77, endPoint x: 182, endPoint y: 112, distance: 34.5
drag, startPoint x: 199, startPoint y: 85, endPoint x: 184, endPoint y: 115, distance: 32.7
drag, startPoint x: 162, startPoint y: 70, endPoint x: 170, endPoint y: 119, distance: 49.2
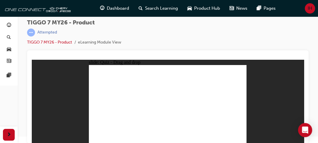
drag, startPoint x: 181, startPoint y: 70, endPoint x: 198, endPoint y: 116, distance: 48.9
drag, startPoint x: 213, startPoint y: 72, endPoint x: 181, endPoint y: 119, distance: 56.6
drag, startPoint x: 232, startPoint y: 78, endPoint x: 189, endPoint y: 115, distance: 56.4
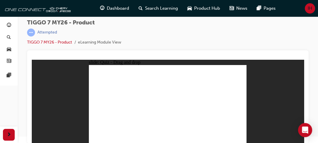
drag, startPoint x: 172, startPoint y: 76, endPoint x: 136, endPoint y: 98, distance: 41.9
drag, startPoint x: 199, startPoint y: 79, endPoint x: 134, endPoint y: 105, distance: 69.4
drag, startPoint x: 231, startPoint y: 78, endPoint x: 198, endPoint y: 102, distance: 41.0
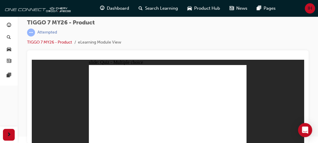
radio input "true"
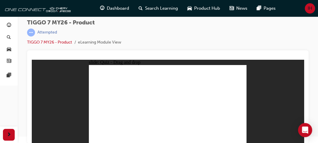
drag, startPoint x: 166, startPoint y: 71, endPoint x: 172, endPoint y: 110, distance: 39.6
drag, startPoint x: 194, startPoint y: 70, endPoint x: 189, endPoint y: 111, distance: 41.6
drag, startPoint x: 198, startPoint y: 77, endPoint x: 192, endPoint y: 114, distance: 37.0
drag, startPoint x: 194, startPoint y: 83, endPoint x: 195, endPoint y: 109, distance: 25.6
drag, startPoint x: 169, startPoint y: 77, endPoint x: 178, endPoint y: 114, distance: 38.5
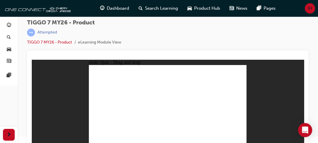
drag, startPoint x: 218, startPoint y: 70, endPoint x: 194, endPoint y: 116, distance: 52.0
drag, startPoint x: 222, startPoint y: 76, endPoint x: 185, endPoint y: 127, distance: 62.5
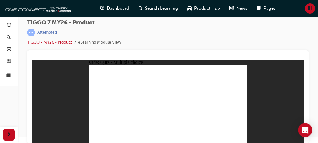
radio input "true"
drag, startPoint x: 199, startPoint y: 69, endPoint x: 144, endPoint y: 107, distance: 66.8
drag, startPoint x: 210, startPoint y: 86, endPoint x: 229, endPoint y: 109, distance: 29.9
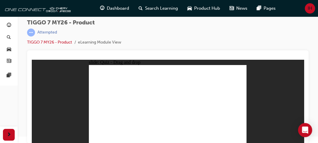
drag, startPoint x: 223, startPoint y: 74, endPoint x: 165, endPoint y: 112, distance: 69.2
drag, startPoint x: 177, startPoint y: 89, endPoint x: 195, endPoint y: 107, distance: 25.4
drag, startPoint x: 194, startPoint y: 105, endPoint x: 106, endPoint y: 106, distance: 87.8
drag, startPoint x: 161, startPoint y: 70, endPoint x: 194, endPoint y: 111, distance: 52.7
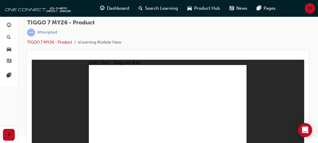
radio input "true"
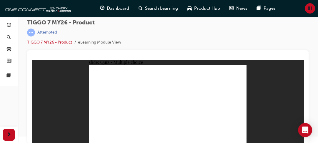
radio input "true"
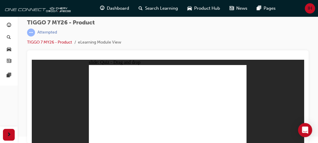
drag, startPoint x: 169, startPoint y: 72, endPoint x: 237, endPoint y: 112, distance: 78.8
drag, startPoint x: 195, startPoint y: 70, endPoint x: 106, endPoint y: 107, distance: 96.4
drag, startPoint x: 224, startPoint y: 72, endPoint x: 203, endPoint y: 107, distance: 41.0
drag, startPoint x: 188, startPoint y: 90, endPoint x: 177, endPoint y: 105, distance: 18.5
drag, startPoint x: 197, startPoint y: 106, endPoint x: 179, endPoint y: 89, distance: 24.6
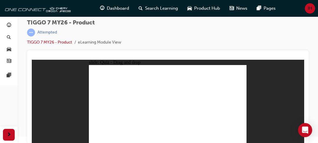
drag, startPoint x: 212, startPoint y: 87, endPoint x: 202, endPoint y: 104, distance: 19.6
drag, startPoint x: 222, startPoint y: 72, endPoint x: 130, endPoint y: 109, distance: 99.2
drag, startPoint x: 174, startPoint y: 79, endPoint x: 113, endPoint y: 116, distance: 71.4
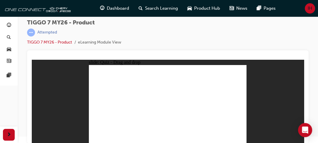
drag, startPoint x: 199, startPoint y: 79, endPoint x: 117, endPoint y: 109, distance: 87.6
drag, startPoint x: 231, startPoint y: 81, endPoint x: 178, endPoint y: 113, distance: 62.0
drag, startPoint x: 196, startPoint y: 70, endPoint x: 116, endPoint y: 115, distance: 91.8
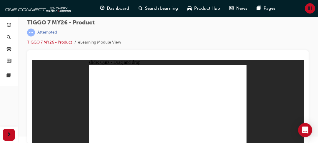
drag, startPoint x: 228, startPoint y: 72, endPoint x: 127, endPoint y: 115, distance: 109.7
drag, startPoint x: 169, startPoint y: 78, endPoint x: 133, endPoint y: 119, distance: 54.7
drag, startPoint x: 196, startPoint y: 78, endPoint x: 147, endPoint y: 113, distance: 59.8
drag, startPoint x: 213, startPoint y: 77, endPoint x: 115, endPoint y: 121, distance: 107.5
drag, startPoint x: 186, startPoint y: 83, endPoint x: 121, endPoint y: 121, distance: 74.7
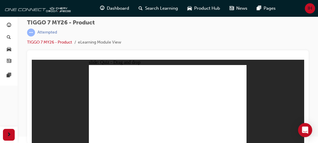
drag, startPoint x: 214, startPoint y: 84, endPoint x: 145, endPoint y: 118, distance: 76.8
drag, startPoint x: 164, startPoint y: 70, endPoint x: 177, endPoint y: 111, distance: 42.4
drag, startPoint x: 179, startPoint y: 79, endPoint x: 184, endPoint y: 112, distance: 33.3
drag, startPoint x: 200, startPoint y: 85, endPoint x: 199, endPoint y: 108, distance: 23.6
drag, startPoint x: 181, startPoint y: 70, endPoint x: 209, endPoint y: 115, distance: 53.3
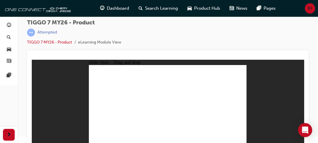
drag, startPoint x: 214, startPoint y: 71, endPoint x: 195, endPoint y: 124, distance: 55.9
drag, startPoint x: 234, startPoint y: 78, endPoint x: 194, endPoint y: 115, distance: 54.6
drag, startPoint x: 173, startPoint y: 76, endPoint x: 129, endPoint y: 105, distance: 52.6
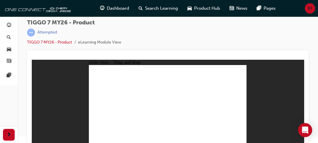
drag, startPoint x: 203, startPoint y: 76, endPoint x: 132, endPoint y: 103, distance: 76.2
drag, startPoint x: 230, startPoint y: 75, endPoint x: 193, endPoint y: 100, distance: 44.8
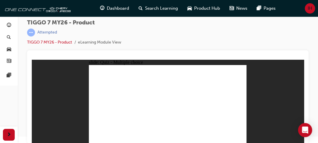
radio input "true"
drag, startPoint x: 174, startPoint y: 72, endPoint x: 182, endPoint y: 122, distance: 50.5
drag, startPoint x: 171, startPoint y: 75, endPoint x: 181, endPoint y: 112, distance: 38.0
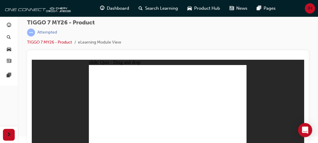
drag, startPoint x: 196, startPoint y: 82, endPoint x: 190, endPoint y: 111, distance: 29.4
drag, startPoint x: 196, startPoint y: 77, endPoint x: 191, endPoint y: 111, distance: 34.1
drag, startPoint x: 196, startPoint y: 71, endPoint x: 195, endPoint y: 111, distance: 40.1
drag, startPoint x: 225, startPoint y: 70, endPoint x: 207, endPoint y: 112, distance: 46.0
drag, startPoint x: 224, startPoint y: 77, endPoint x: 196, endPoint y: 113, distance: 45.9
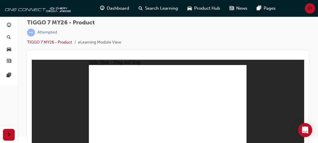
radio input "true"
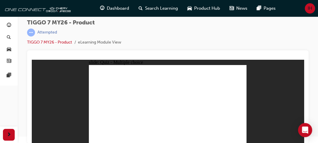
drag, startPoint x: 211, startPoint y: 85, endPoint x: 225, endPoint y: 108, distance: 27.0
drag, startPoint x: 193, startPoint y: 70, endPoint x: 142, endPoint y: 107, distance: 63.7
drag, startPoint x: 230, startPoint y: 74, endPoint x: 169, endPoint y: 110, distance: 70.4
drag, startPoint x: 158, startPoint y: 71, endPoint x: 102, endPoint y: 110, distance: 68.6
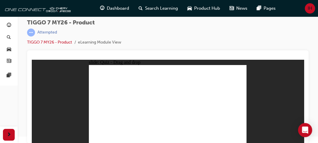
drag, startPoint x: 184, startPoint y: 84, endPoint x: 202, endPoint y: 103, distance: 26.0
radio input "true"
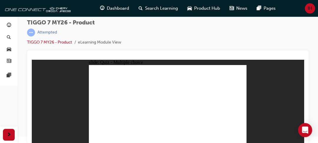
radio input "true"
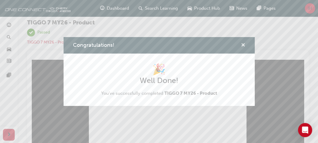
click at [242, 44] on span "cross-icon" at bounding box center [243, 45] width 4 height 5
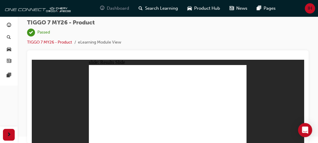
click at [110, 11] on span "Dashboard" at bounding box center [118, 8] width 22 height 7
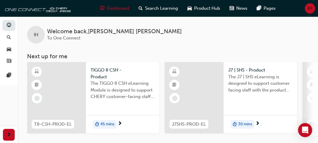
click at [116, 88] on span "The TIGGO 8 CSH eLearning Module is designed to support CHERY customer-facing s…" at bounding box center [123, 90] width 64 height 20
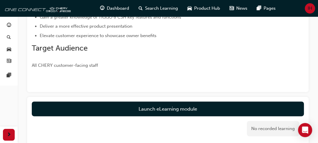
scroll to position [115, 0]
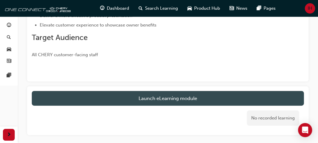
click at [139, 103] on link "Launch eLearning module" at bounding box center [168, 98] width 272 height 15
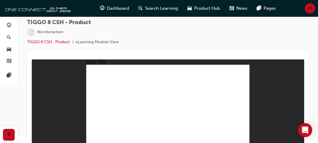
scroll to position [6, 0]
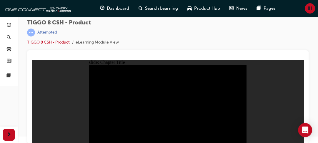
drag, startPoint x: 203, startPoint y: 95, endPoint x: 189, endPoint y: 95, distance: 14.7
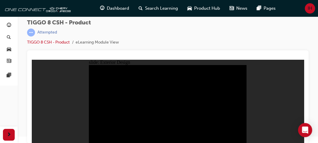
drag, startPoint x: 174, startPoint y: 96, endPoint x: 142, endPoint y: 100, distance: 32.3
drag, startPoint x: 99, startPoint y: 72, endPoint x: 123, endPoint y: 71, distance: 23.6
type input "21.48"
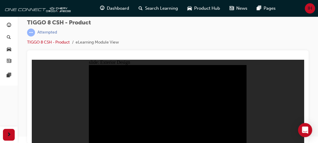
drag, startPoint x: 170, startPoint y: 87, endPoint x: 189, endPoint y: 82, distance: 19.5
drag, startPoint x: 218, startPoint y: 82, endPoint x: 210, endPoint y: 89, distance: 11.1
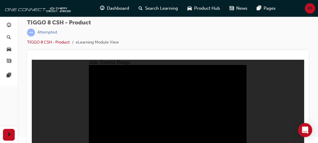
drag, startPoint x: 227, startPoint y: 86, endPoint x: 194, endPoint y: 86, distance: 33.0
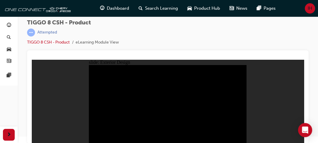
drag, startPoint x: 230, startPoint y: 92, endPoint x: 187, endPoint y: 86, distance: 43.3
drag, startPoint x: 181, startPoint y: 86, endPoint x: 214, endPoint y: 83, distance: 33.1
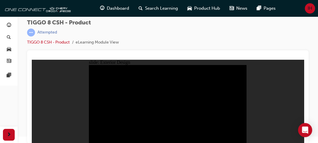
drag, startPoint x: 159, startPoint y: 88, endPoint x: 150, endPoint y: 91, distance: 9.3
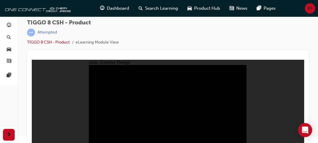
drag, startPoint x: 122, startPoint y: 67, endPoint x: 129, endPoint y: 70, distance: 7.4
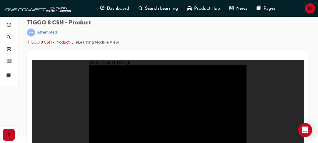
drag, startPoint x: 218, startPoint y: 90, endPoint x: 200, endPoint y: 87, distance: 18.2
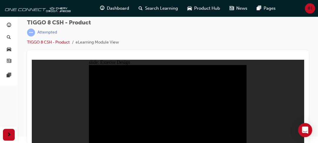
drag, startPoint x: 199, startPoint y: 87, endPoint x: 215, endPoint y: 88, distance: 16.2
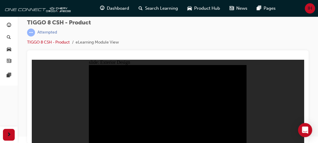
drag, startPoint x: 146, startPoint y: 98, endPoint x: 207, endPoint y: 102, distance: 61.1
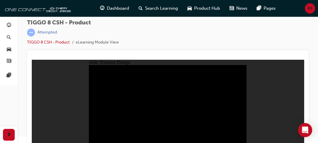
type input "23"
drag, startPoint x: 124, startPoint y: 73, endPoint x: 154, endPoint y: 75, distance: 30.1
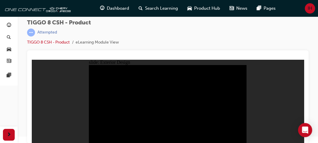
drag, startPoint x: 242, startPoint y: 140, endPoint x: 188, endPoint y: 130, distance: 54.8
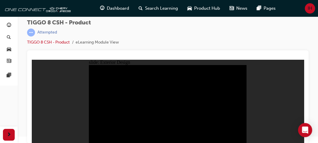
drag, startPoint x: 156, startPoint y: 123, endPoint x: 152, endPoint y: 103, distance: 20.7
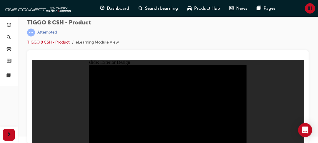
drag, startPoint x: 188, startPoint y: 90, endPoint x: 231, endPoint y: 84, distance: 44.0
drag, startPoint x: 193, startPoint y: 83, endPoint x: 189, endPoint y: 85, distance: 4.7
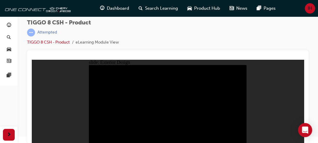
drag, startPoint x: 160, startPoint y: 100, endPoint x: 110, endPoint y: 84, distance: 52.7
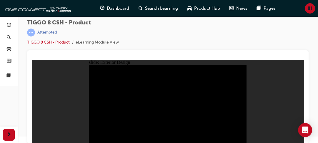
drag, startPoint x: 110, startPoint y: 84, endPoint x: 154, endPoint y: 92, distance: 44.6
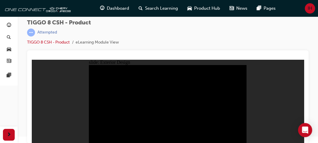
drag, startPoint x: 242, startPoint y: 140, endPoint x: 177, endPoint y: 135, distance: 64.7
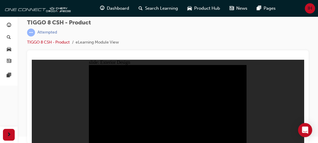
drag, startPoint x: 136, startPoint y: 72, endPoint x: 127, endPoint y: 74, distance: 8.5
drag, startPoint x: 128, startPoint y: 74, endPoint x: 132, endPoint y: 74, distance: 3.5
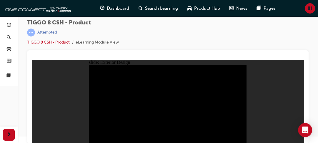
drag, startPoint x: 145, startPoint y: 121, endPoint x: 160, endPoint y: 122, distance: 15.3
drag, startPoint x: 196, startPoint y: 117, endPoint x: 166, endPoint y: 114, distance: 29.6
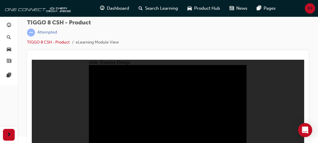
drag, startPoint x: 185, startPoint y: 88, endPoint x: 203, endPoint y: 83, distance: 18.7
drag, startPoint x: 197, startPoint y: 66, endPoint x: 128, endPoint y: 82, distance: 71.0
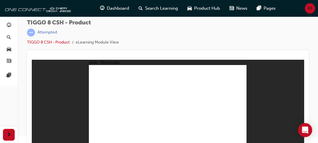
type input "24"
drag, startPoint x: 103, startPoint y: 99, endPoint x: 131, endPoint y: 100, distance: 27.4
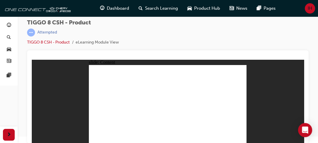
drag, startPoint x: 171, startPoint y: 86, endPoint x: 176, endPoint y: 86, distance: 5.6
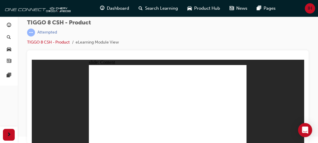
drag, startPoint x: 220, startPoint y: 72, endPoint x: 214, endPoint y: 65, distance: 9.2
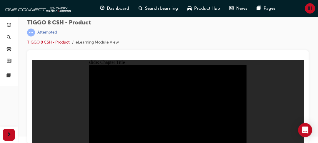
radio input "true"
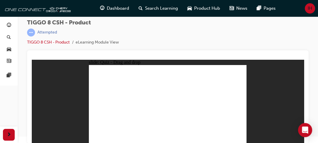
drag, startPoint x: 235, startPoint y: 70, endPoint x: 113, endPoint y: 107, distance: 127.8
drag, startPoint x: 194, startPoint y: 75, endPoint x: 140, endPoint y: 109, distance: 63.8
drag, startPoint x: 181, startPoint y: 90, endPoint x: 172, endPoint y: 108, distance: 19.8
drag, startPoint x: 205, startPoint y: 88, endPoint x: 224, endPoint y: 107, distance: 27.5
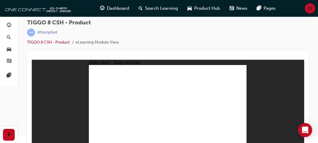
drag, startPoint x: 163, startPoint y: 74, endPoint x: 197, endPoint y: 110, distance: 49.4
checkbox input "true"
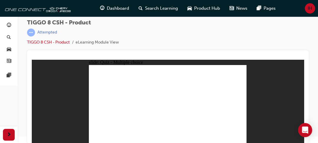
radio input "true"
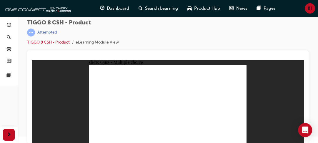
drag, startPoint x: 171, startPoint y: 77, endPoint x: 126, endPoint y: 121, distance: 63.1
drag, startPoint x: 175, startPoint y: 76, endPoint x: 187, endPoint y: 109, distance: 35.7
drag, startPoint x: 169, startPoint y: 70, endPoint x: 179, endPoint y: 116, distance: 47.9
drag, startPoint x: 197, startPoint y: 77, endPoint x: 184, endPoint y: 109, distance: 34.4
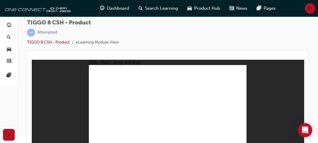
drag, startPoint x: 196, startPoint y: 83, endPoint x: 185, endPoint y: 113, distance: 31.0
drag, startPoint x: 197, startPoint y: 71, endPoint x: 177, endPoint y: 118, distance: 51.3
drag, startPoint x: 229, startPoint y: 71, endPoint x: 190, endPoint y: 120, distance: 63.1
drag, startPoint x: 226, startPoint y: 78, endPoint x: 192, endPoint y: 115, distance: 50.2
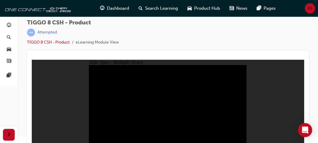
radio input "true"
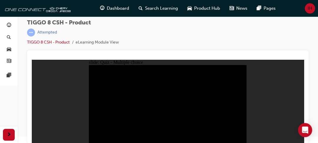
radio input "true"
radio input "false"
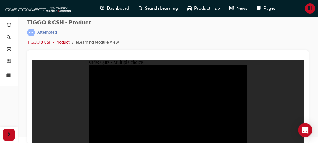
radio input "false"
radio input "true"
radio input "false"
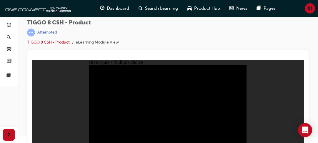
radio input "true"
drag, startPoint x: 196, startPoint y: 93, endPoint x: 197, endPoint y: 90, distance: 3.0
radio input "true"
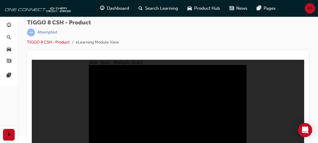
radio input "true"
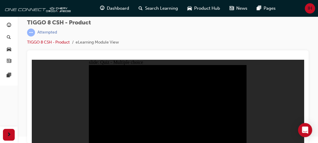
radio input "true"
checkbox input "true"
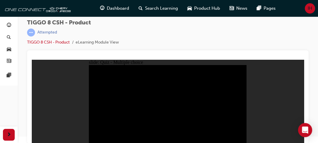
checkbox input "true"
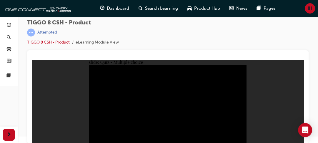
checkbox input "true"
checkbox input "false"
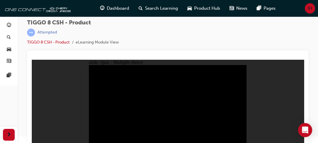
checkbox input "true"
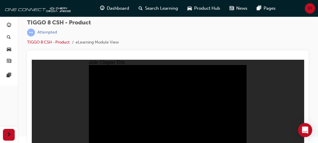
radio input "true"
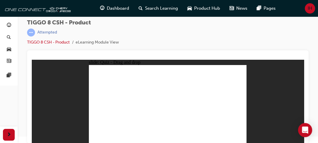
drag, startPoint x: 220, startPoint y: 75, endPoint x: 103, endPoint y: 109, distance: 121.5
drag, startPoint x: 193, startPoint y: 74, endPoint x: 136, endPoint y: 111, distance: 67.1
drag, startPoint x: 184, startPoint y: 89, endPoint x: 173, endPoint y: 108, distance: 21.6
drag, startPoint x: 163, startPoint y: 69, endPoint x: 197, endPoint y: 111, distance: 53.6
drag, startPoint x: 206, startPoint y: 85, endPoint x: 225, endPoint y: 109, distance: 31.1
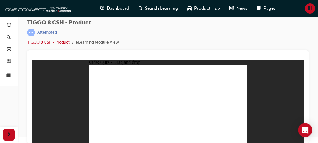
checkbox input "true"
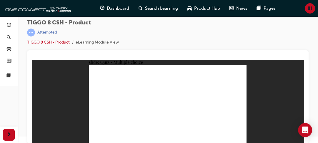
radio input "true"
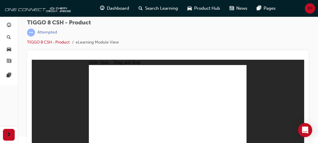
drag, startPoint x: 172, startPoint y: 73, endPoint x: 179, endPoint y: 114, distance: 41.9
drag, startPoint x: 173, startPoint y: 75, endPoint x: 178, endPoint y: 108, distance: 33.1
drag, startPoint x: 202, startPoint y: 67, endPoint x: 202, endPoint y: 70, distance: 3.4
drag, startPoint x: 202, startPoint y: 70, endPoint x: 196, endPoint y: 117, distance: 47.2
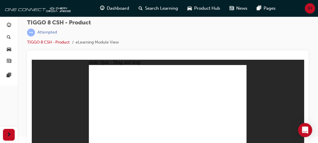
drag, startPoint x: 201, startPoint y: 79, endPoint x: 195, endPoint y: 110, distance: 32.2
drag, startPoint x: 199, startPoint y: 85, endPoint x: 199, endPoint y: 110, distance: 24.5
drag, startPoint x: 225, startPoint y: 75, endPoint x: 200, endPoint y: 116, distance: 48.3
drag, startPoint x: 229, startPoint y: 71, endPoint x: 192, endPoint y: 118, distance: 58.9
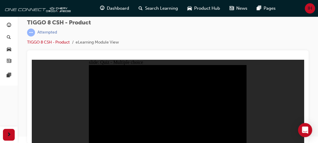
radio input "true"
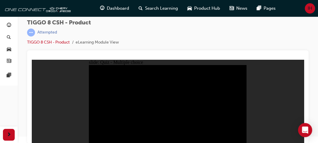
radio input "true"
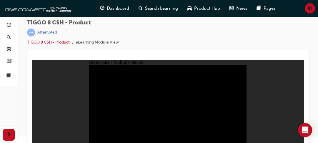
checkbox input "true"
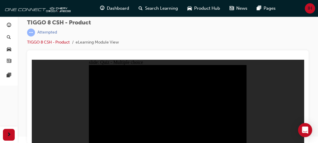
checkbox input "true"
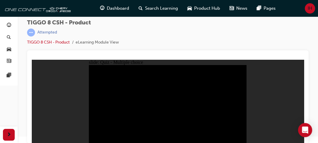
checkbox input "true"
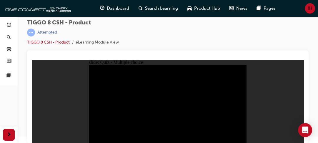
checkbox input "true"
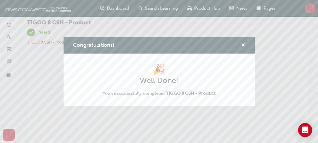
scroll to position [0, 0]
click at [244, 45] on span "cross-icon" at bounding box center [243, 45] width 4 height 5
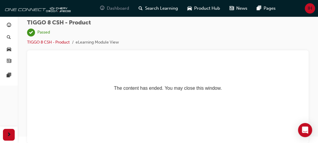
click at [120, 11] on span "Dashboard" at bounding box center [118, 8] width 22 height 7
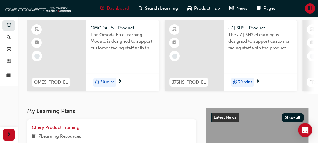
scroll to position [40, 0]
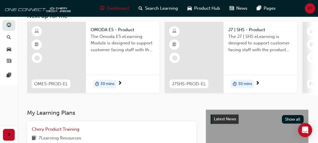
click at [113, 65] on div "OMODA E5 - Product The Omoda E5 eLearning Module is designed to support custome…" at bounding box center [123, 57] width 74 height 71
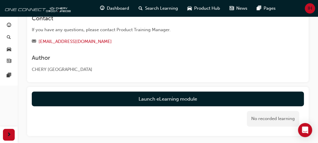
scroll to position [182, 0]
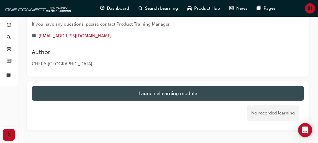
click at [131, 100] on link "Launch eLearning module" at bounding box center [168, 93] width 272 height 15
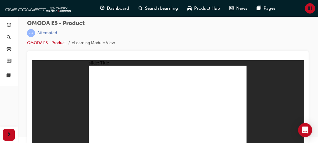
scroll to position [6, 0]
